Goal: Information Seeking & Learning: Learn about a topic

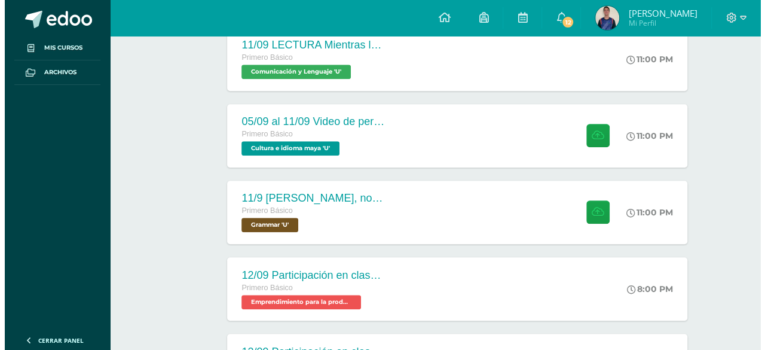
scroll to position [440, 0]
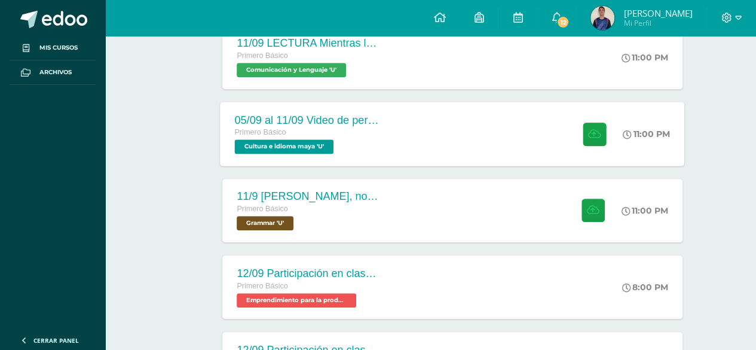
click at [249, 102] on div "05/09 al 11/09 Video de personaje destacado de [GEOGRAPHIC_DATA]. Primero Básic…" at bounding box center [308, 134] width 174 height 64
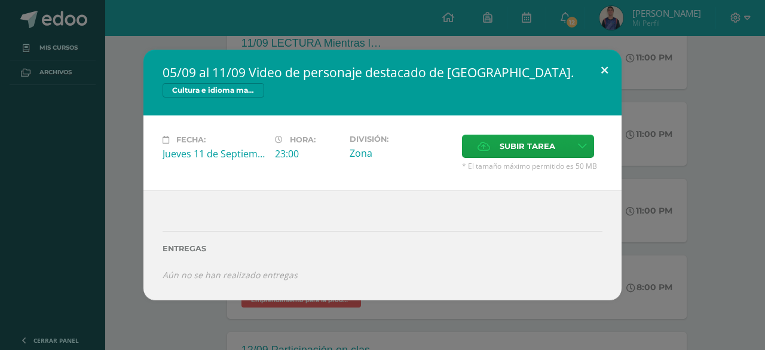
click at [601, 73] on button at bounding box center [605, 70] width 34 height 41
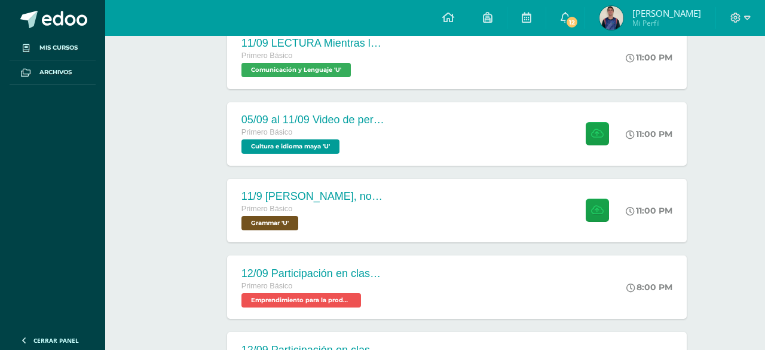
click at [602, 4] on div "05/09 al 11/09 Video de personaje destacado de [GEOGRAPHIC_DATA]. Cultura e idi…" at bounding box center [382, 175] width 765 height 350
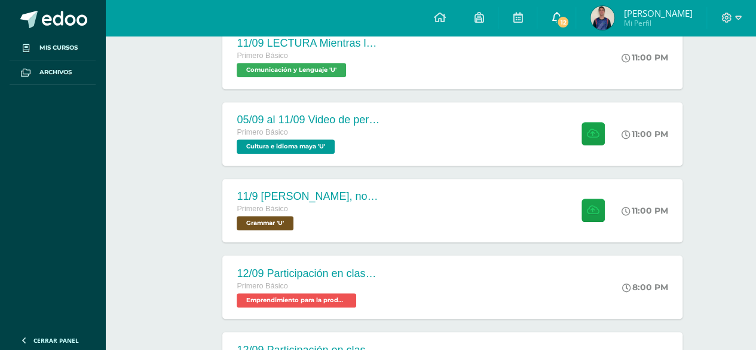
click at [561, 17] on icon at bounding box center [557, 17] width 10 height 11
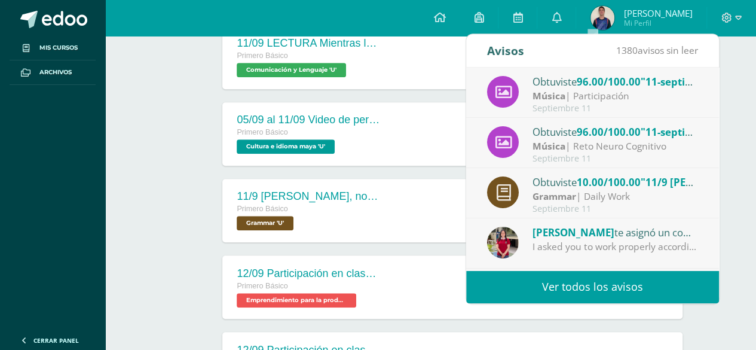
click at [192, 160] on div at bounding box center [190, 133] width 60 height 63
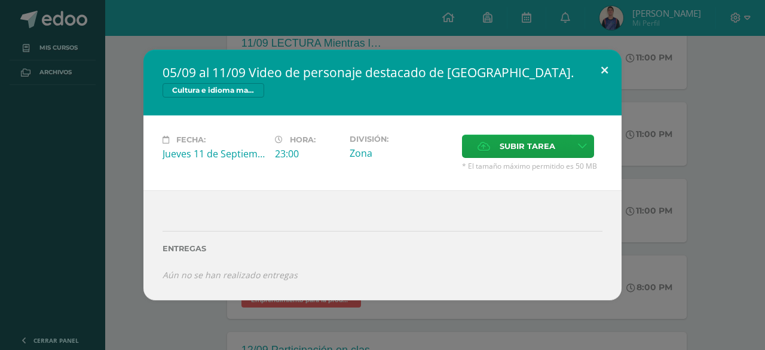
click at [595, 65] on button at bounding box center [605, 70] width 34 height 41
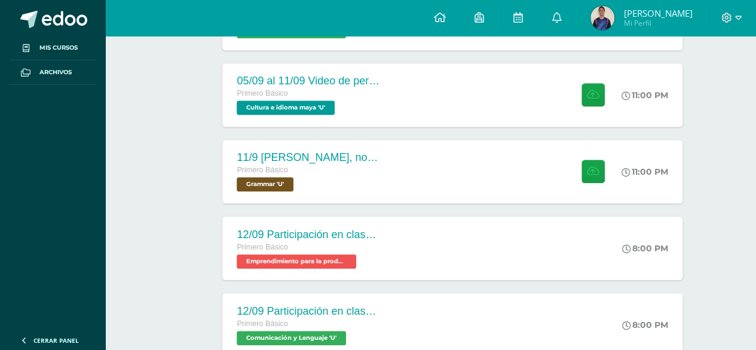
scroll to position [482, 0]
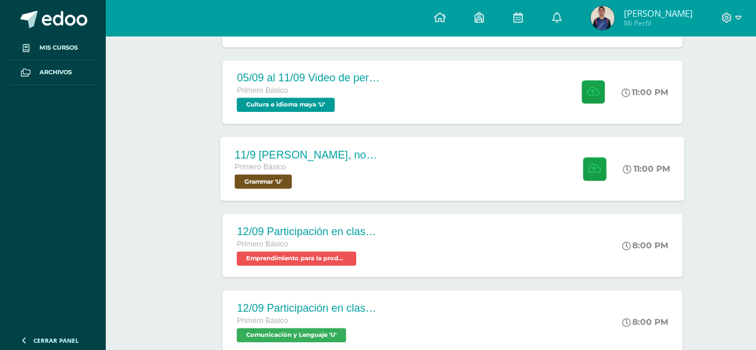
click at [311, 136] on div "11/9 [PERSON_NAME], notetaking and commands review , escape room note in the no…" at bounding box center [308, 168] width 174 height 64
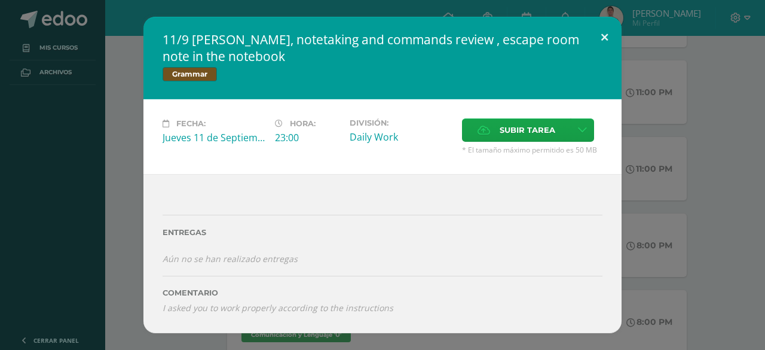
click at [602, 22] on button at bounding box center [605, 37] width 34 height 41
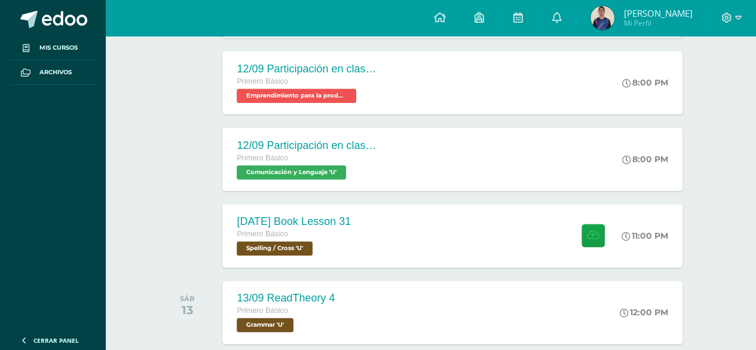
scroll to position [647, 0]
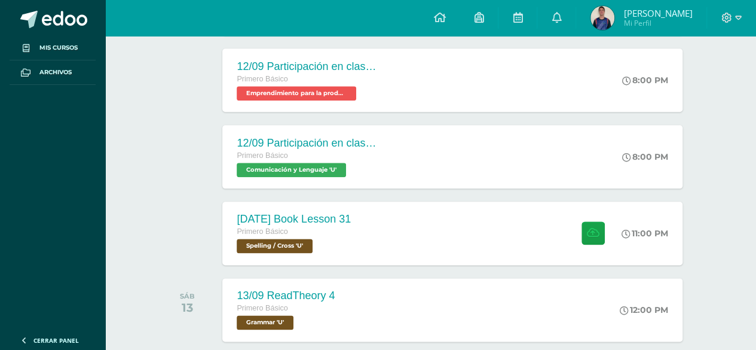
click at [408, 200] on div "[DATE] Book Lesson 31 Primero Básico Spelling / Cross 'U' 11:00 PM [DATE] Book …" at bounding box center [430, 233] width 541 height 67
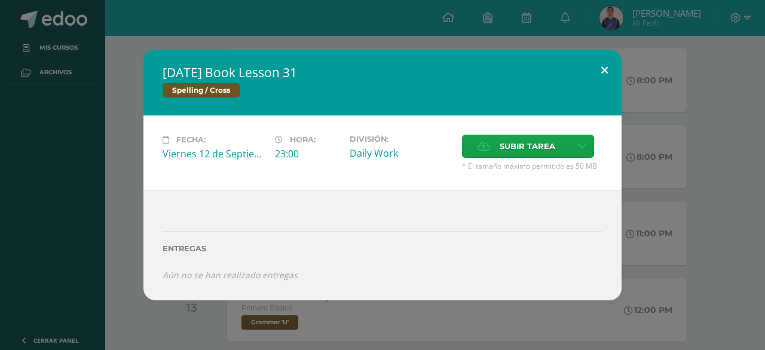
click at [600, 59] on button at bounding box center [605, 70] width 34 height 41
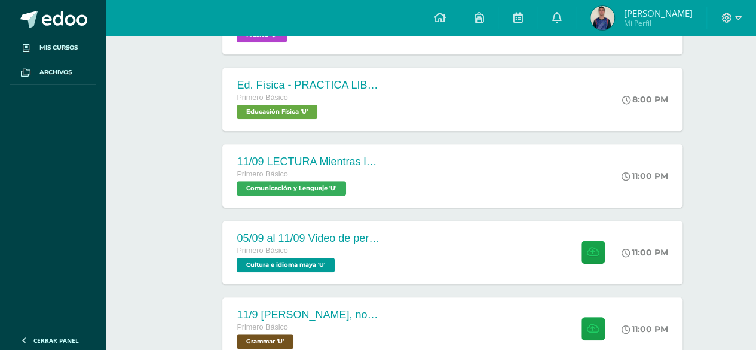
scroll to position [320, 0]
